Goal: Task Accomplishment & Management: Use online tool/utility

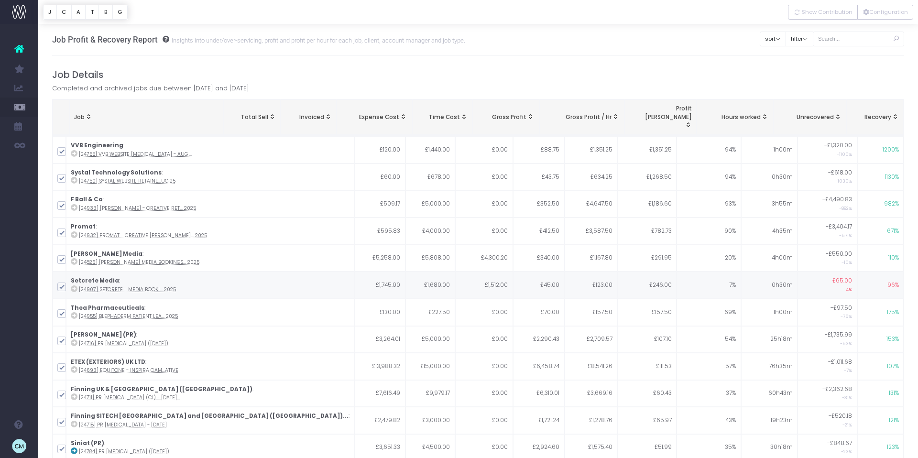
click at [53, 270] on link "New Forecast" at bounding box center [45, 279] width 14 height 19
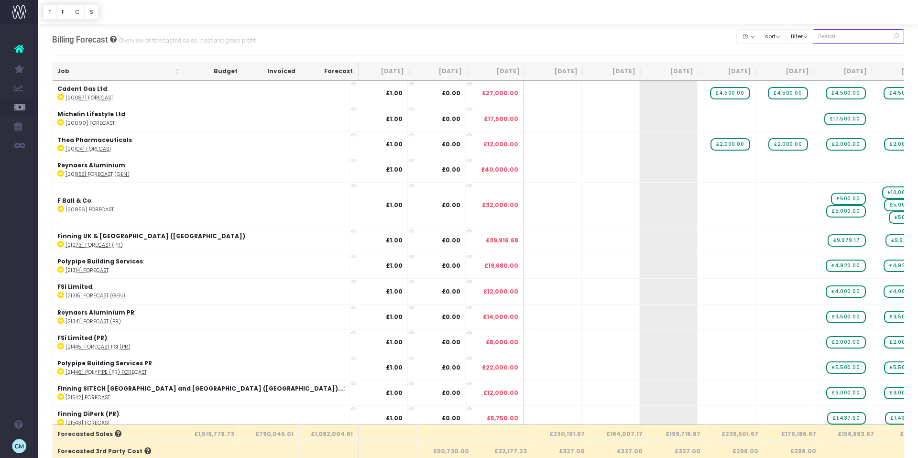
click at [855, 34] on input "text" at bounding box center [858, 36] width 92 height 15
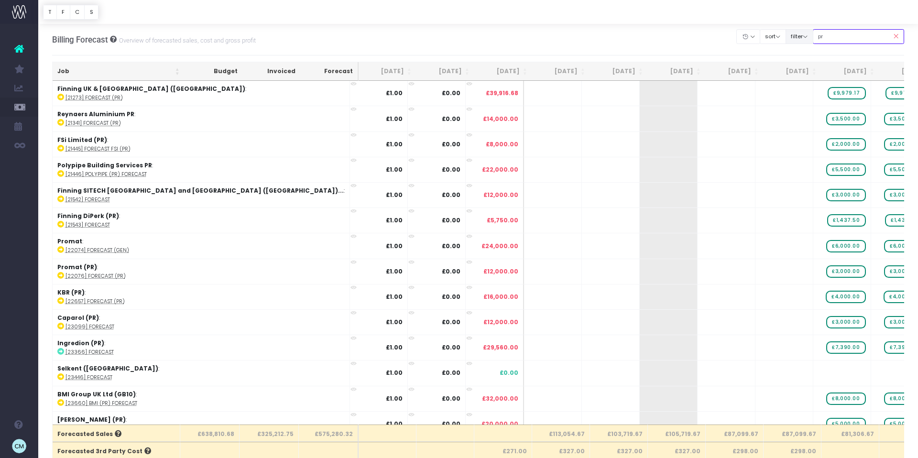
drag, startPoint x: 847, startPoint y: 38, endPoint x: 820, endPoint y: 36, distance: 27.3
click at [820, 36] on div "Clear Filters Hide [DATE] [DATE] [DATE] [DATE] [DATE] [DATE] [DATE] [DATE] [DAT…" at bounding box center [819, 37] width 167 height 20
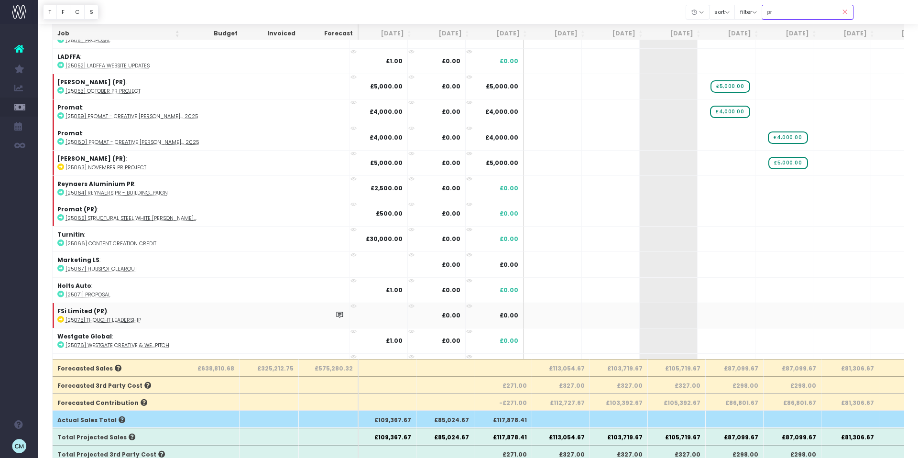
scroll to position [5219, 0]
click at [800, 12] on input "pr" at bounding box center [807, 12] width 92 height 15
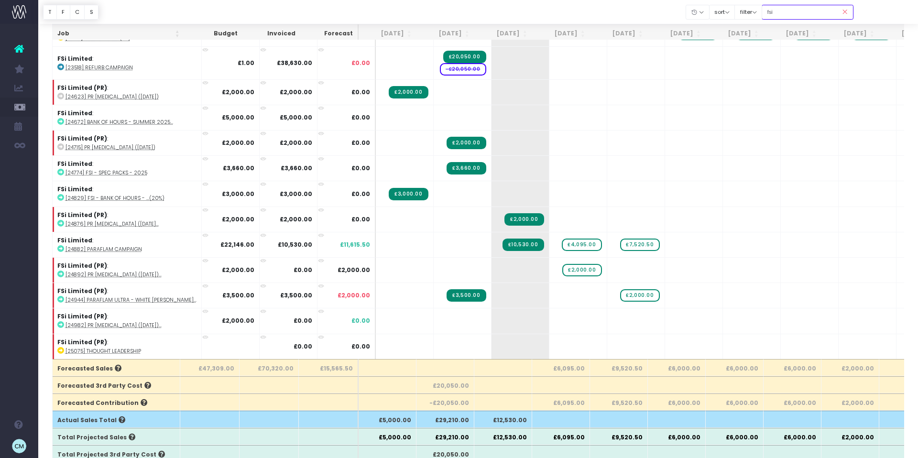
scroll to position [20, 0]
type input "fsi (pr)"
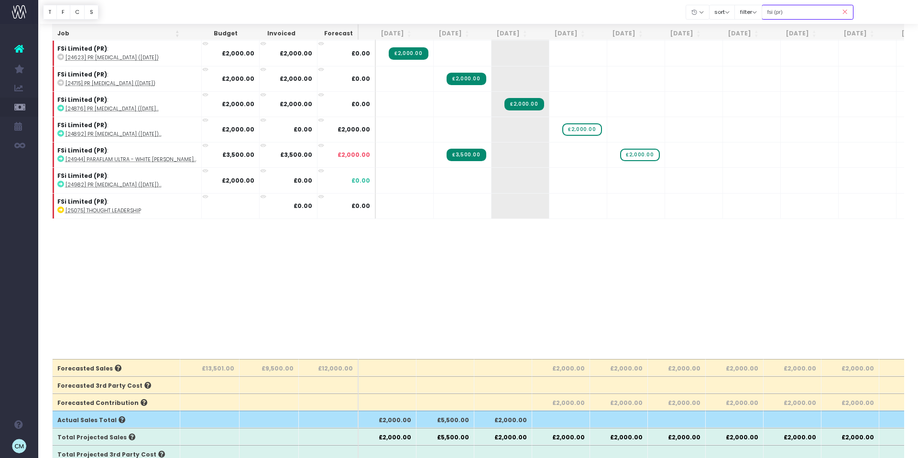
scroll to position [0, 0]
click at [631, 153] on span "£2,000.00" at bounding box center [639, 155] width 39 height 12
drag, startPoint x: 631, startPoint y: 155, endPoint x: 616, endPoint y: 157, distance: 14.5
click at [616, 157] on input "2000" at bounding box center [636, 155] width 48 height 19
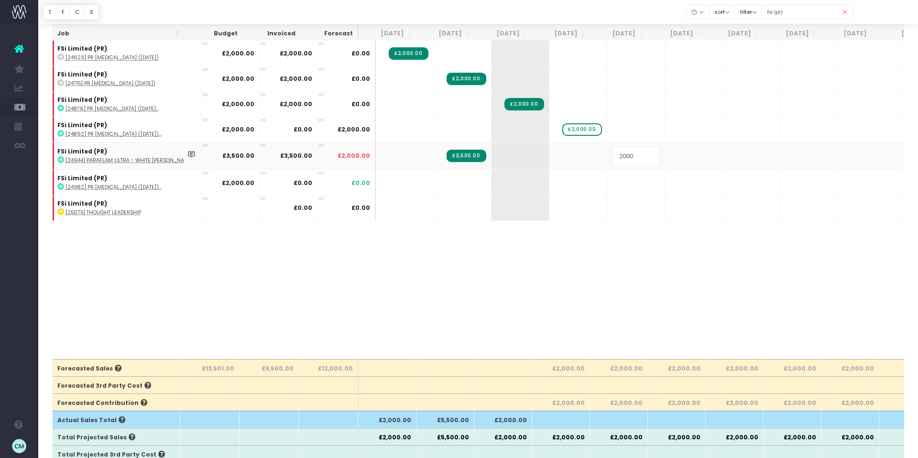
drag, startPoint x: 615, startPoint y: 157, endPoint x: 591, endPoint y: 157, distance: 23.4
click at [607, 157] on td "2000" at bounding box center [636, 155] width 58 height 27
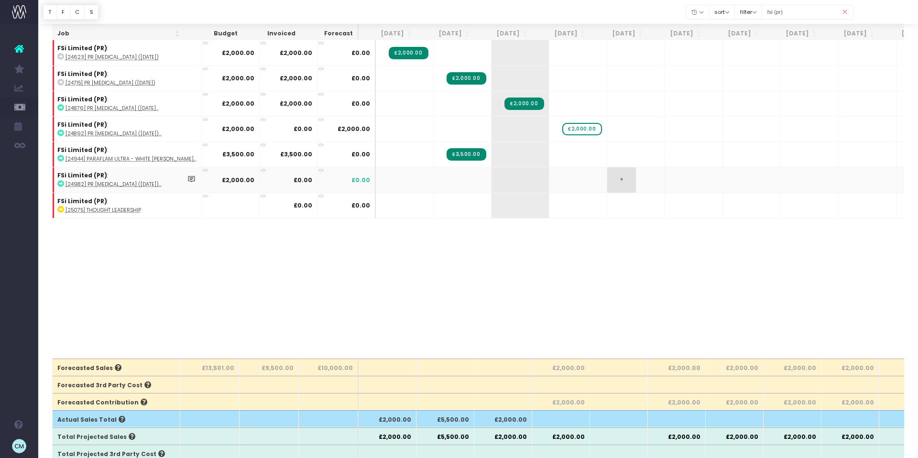
click at [610, 181] on span "+" at bounding box center [621, 179] width 29 height 25
click at [607, 178] on span "+" at bounding box center [621, 179] width 29 height 25
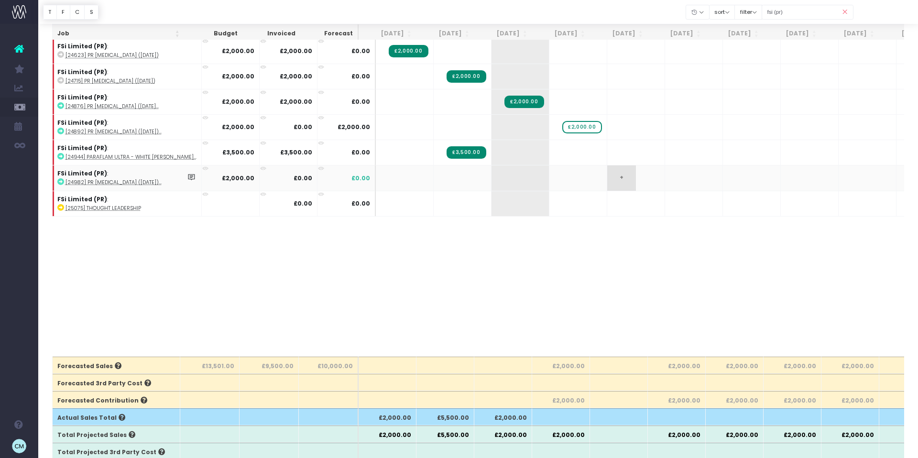
click at [607, 178] on span "+" at bounding box center [621, 177] width 29 height 25
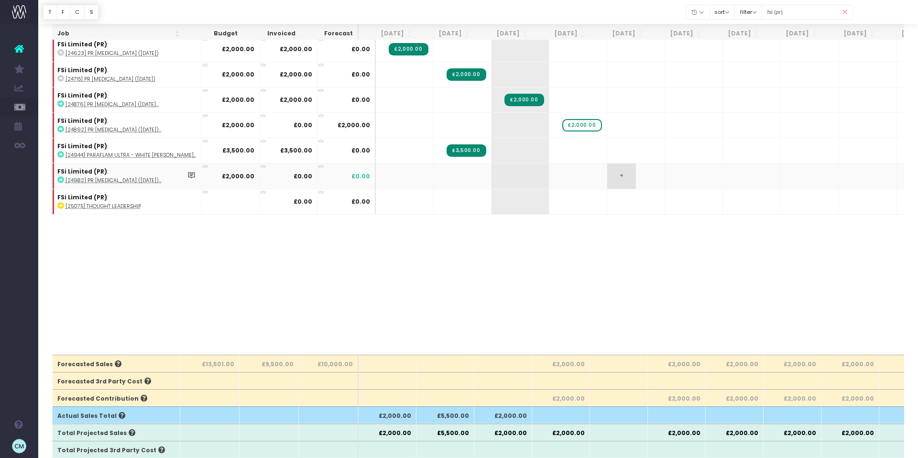
scroll to position [69, 0]
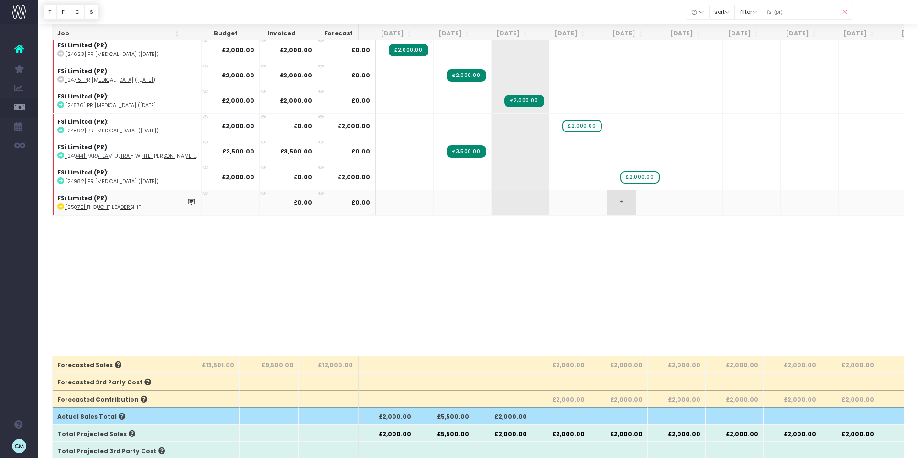
click at [607, 204] on span "+" at bounding box center [621, 202] width 29 height 25
click at [607, 199] on span "+" at bounding box center [621, 202] width 29 height 25
type input "1250"
